Goal: Task Accomplishment & Management: Use online tool/utility

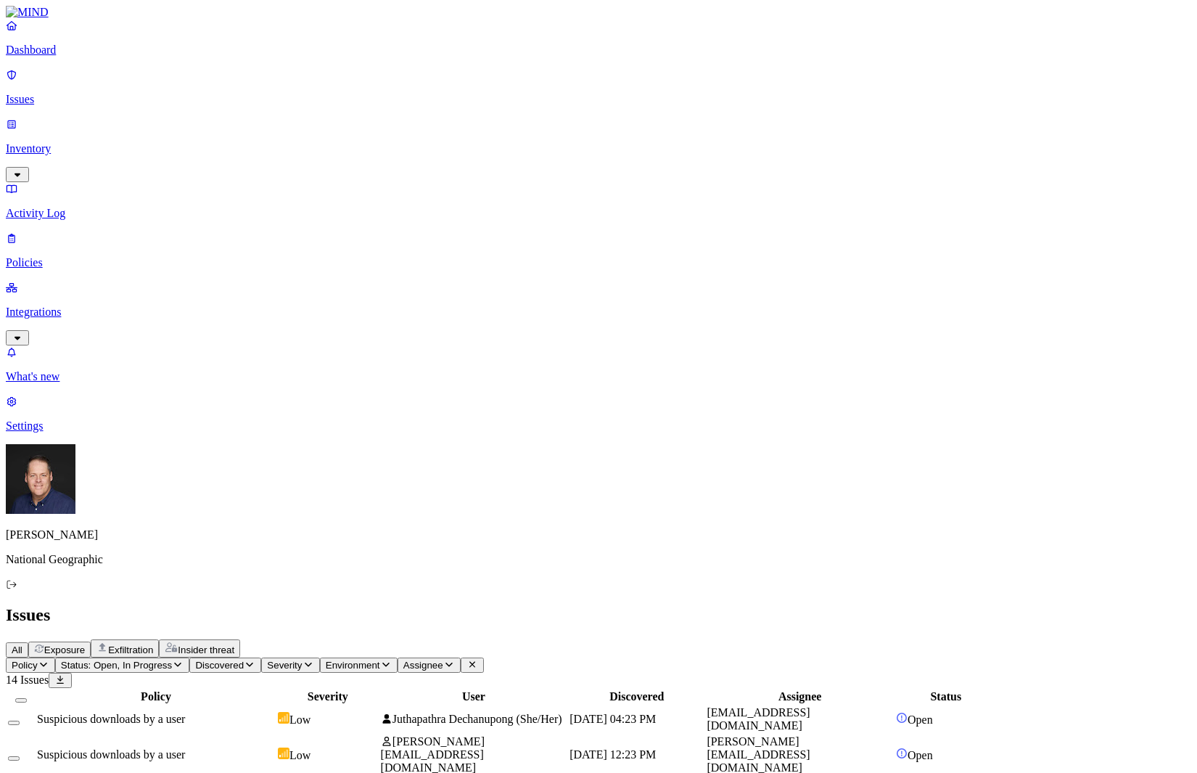
click at [64, 305] on p "Integrations" at bounding box center [598, 311] width 1185 height 13
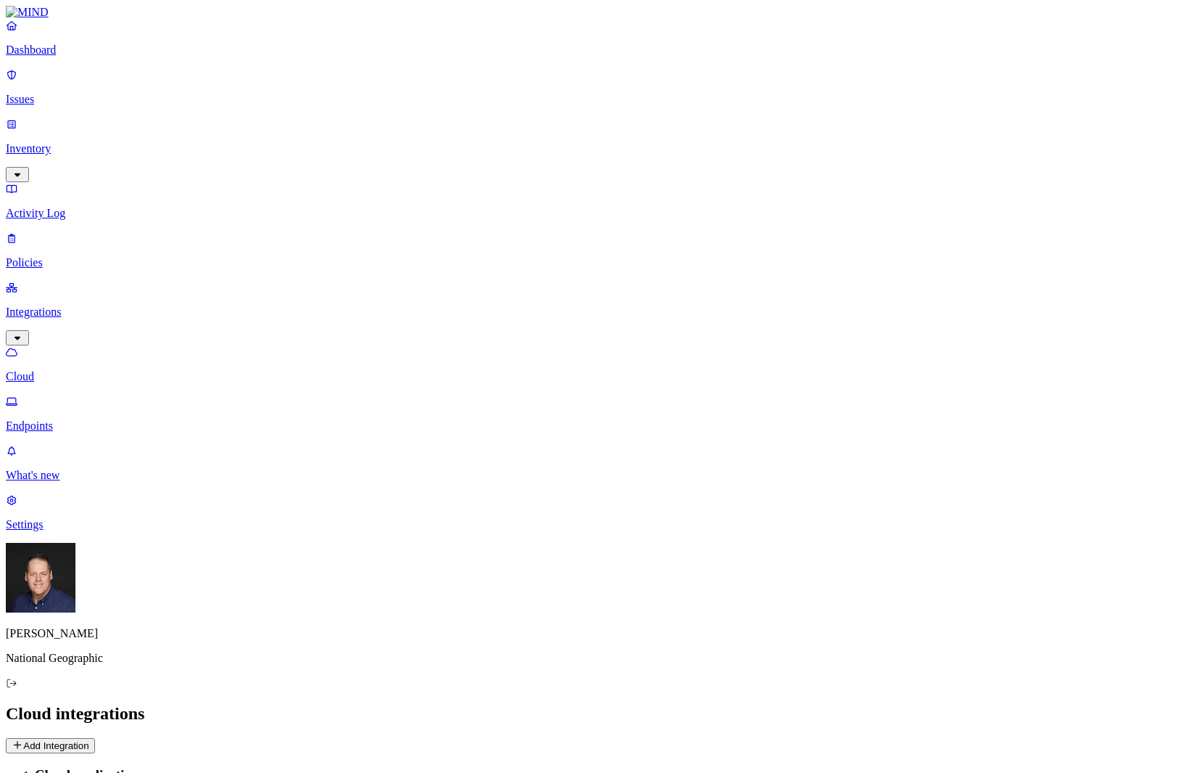
click at [80, 419] on p "Endpoints" at bounding box center [598, 425] width 1185 height 13
click at [48, 738] on button "Deploy" at bounding box center [27, 745] width 42 height 15
